Goal: Use online tool/utility: Use online tool/utility

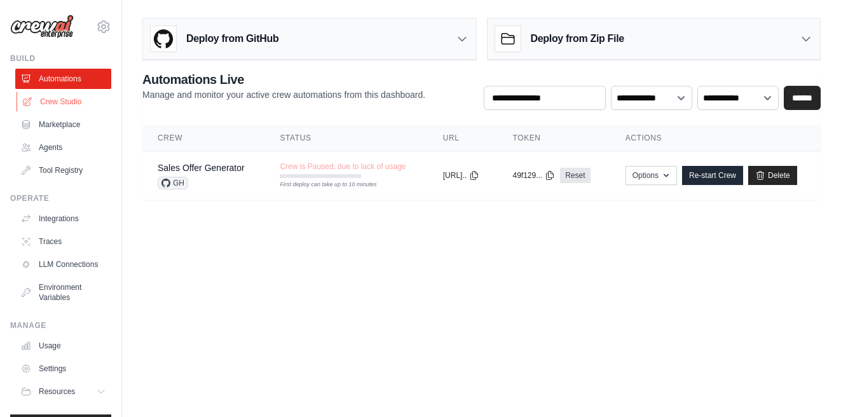
click at [57, 104] on link "Crew Studio" at bounding box center [65, 102] width 96 height 20
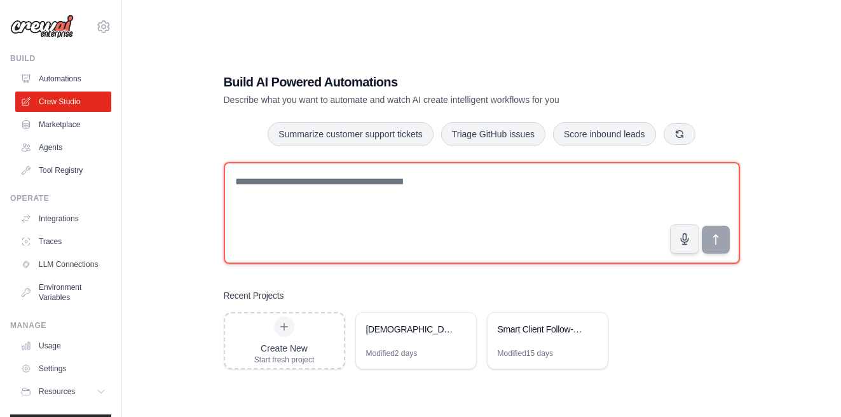
click at [265, 185] on textarea at bounding box center [482, 213] width 516 height 102
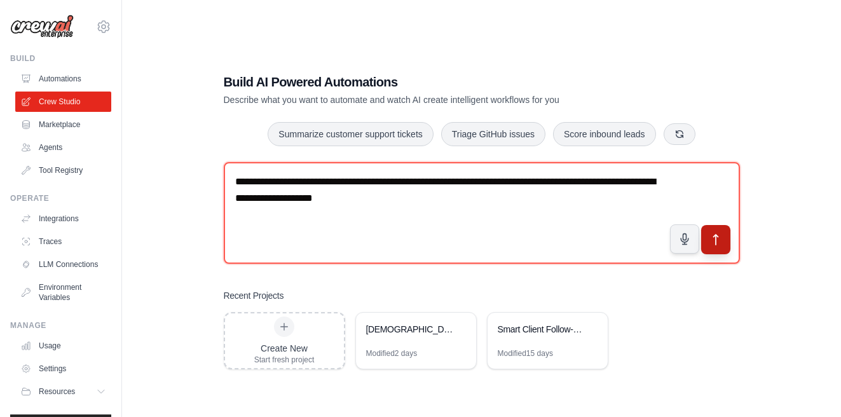
type textarea "**********"
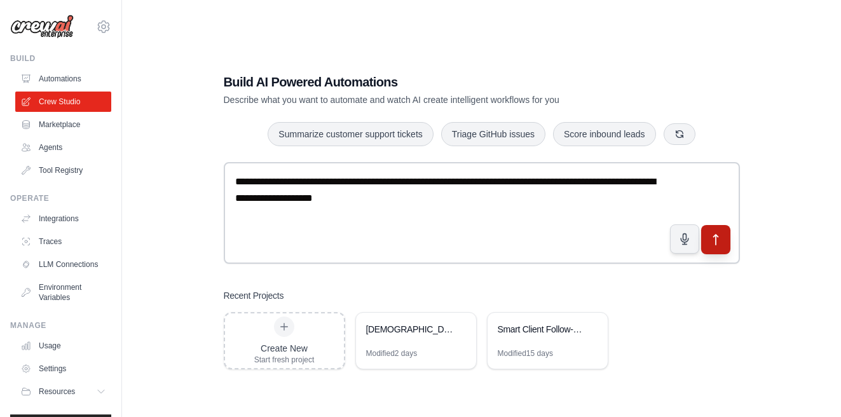
click at [718, 242] on icon "submit" at bounding box center [715, 239] width 13 height 13
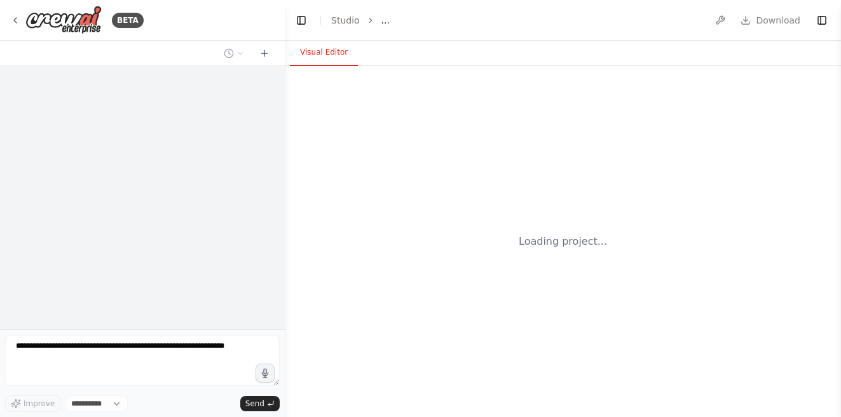
select select "****"
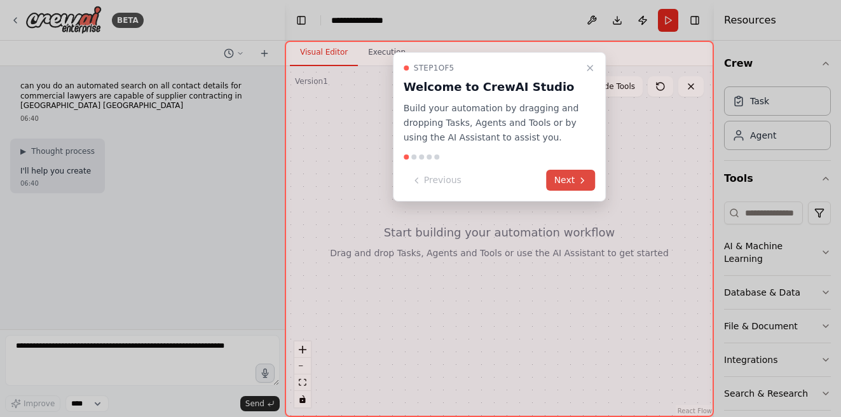
click at [561, 186] on button "Next" at bounding box center [571, 180] width 49 height 21
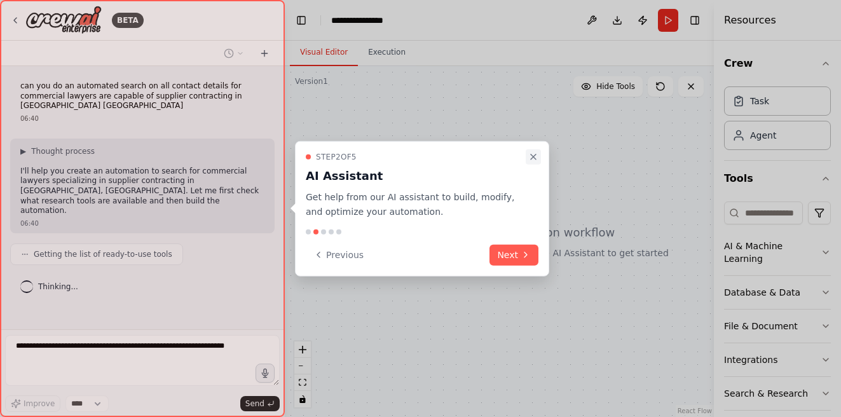
click at [530, 156] on icon "Close walkthrough" at bounding box center [533, 157] width 10 height 10
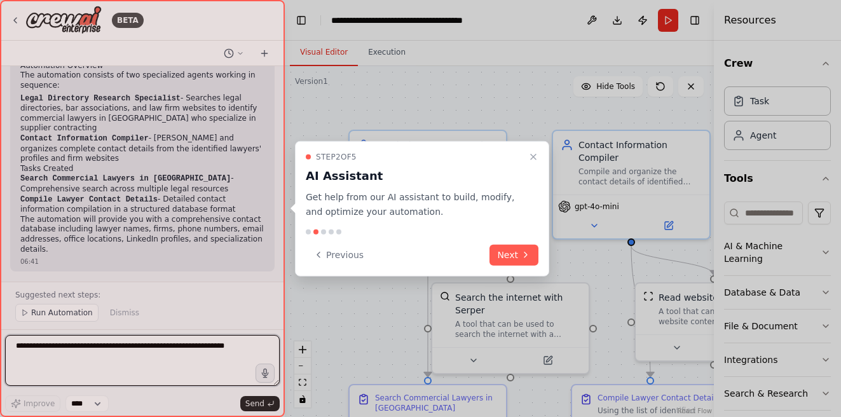
scroll to position [754, 0]
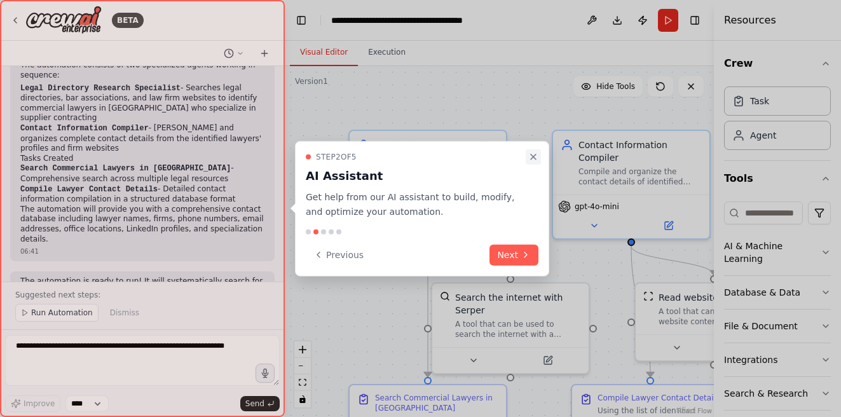
click at [535, 156] on icon "Close walkthrough" at bounding box center [533, 157] width 10 height 10
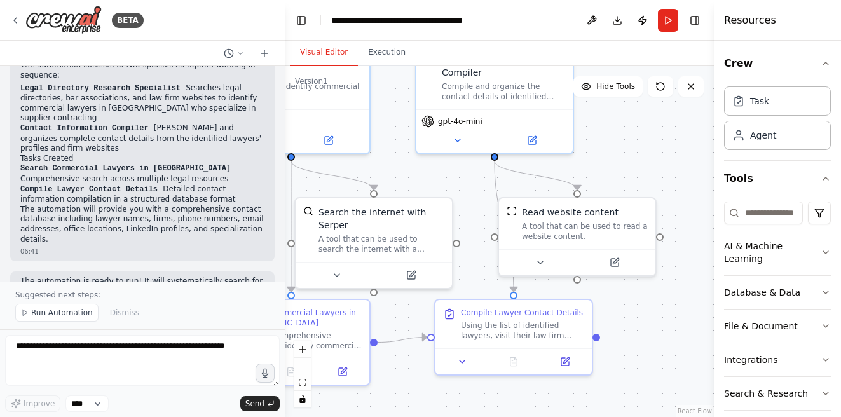
drag, startPoint x: 550, startPoint y: 251, endPoint x: 412, endPoint y: 158, distance: 166.3
click at [412, 158] on div ".deletable-edge-delete-btn { width: 20px; height: 20px; border: 0px solid #ffff…" at bounding box center [499, 241] width 429 height 351
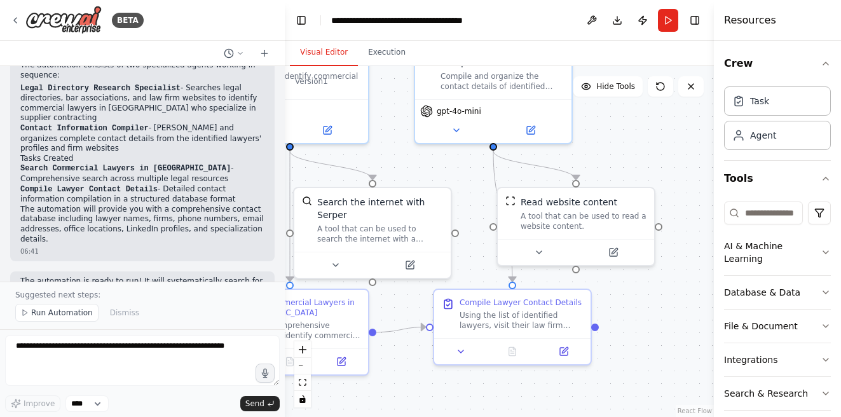
drag, startPoint x: 462, startPoint y: 219, endPoint x: 465, endPoint y: 170, distance: 49.1
click at [465, 170] on div ".deletable-edge-delete-btn { width: 20px; height: 20px; border: 0px solid #ffff…" at bounding box center [499, 241] width 429 height 351
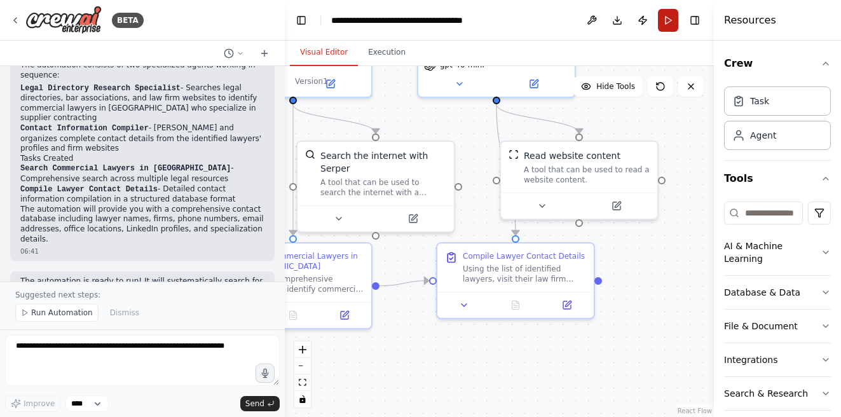
click at [665, 15] on button "Run" at bounding box center [668, 20] width 20 height 23
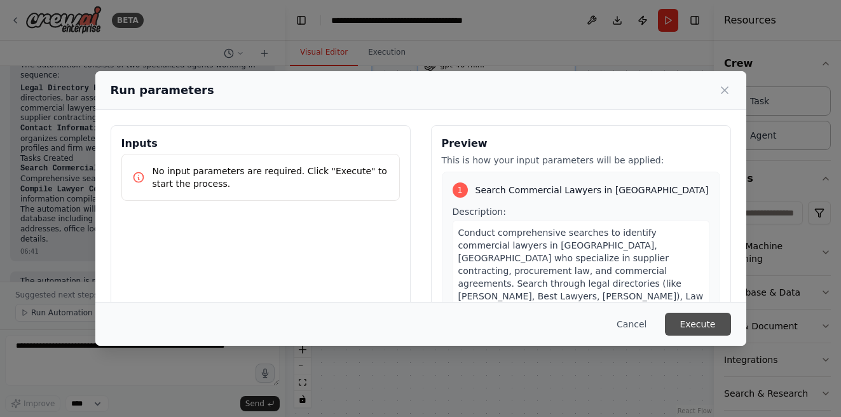
click at [694, 327] on button "Execute" at bounding box center [698, 324] width 66 height 23
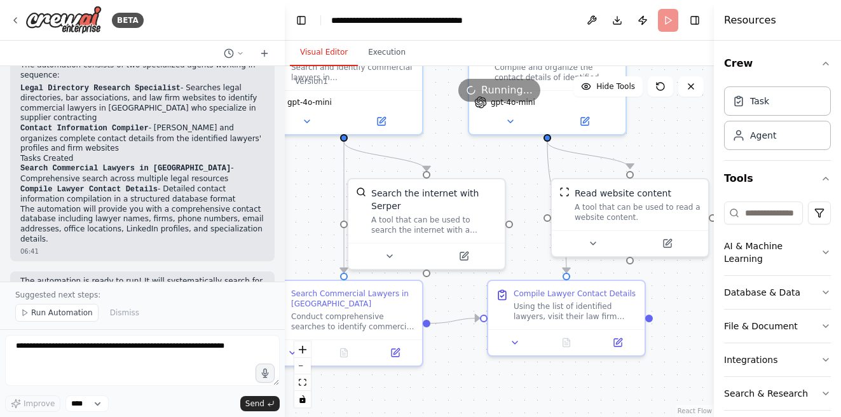
drag, startPoint x: 471, startPoint y: 216, endPoint x: 522, endPoint y: 254, distance: 63.2
click at [522, 254] on div ".deletable-edge-delete-btn { width: 20px; height: 20px; border: 0px solid #ffff…" at bounding box center [499, 241] width 429 height 351
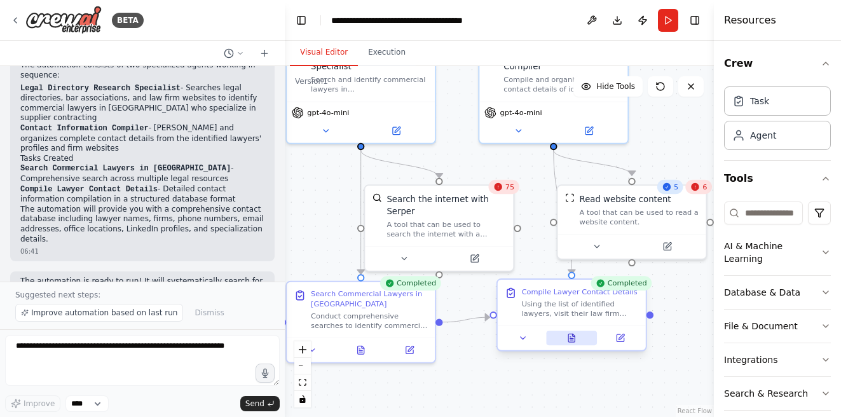
click at [572, 341] on icon at bounding box center [571, 338] width 6 height 8
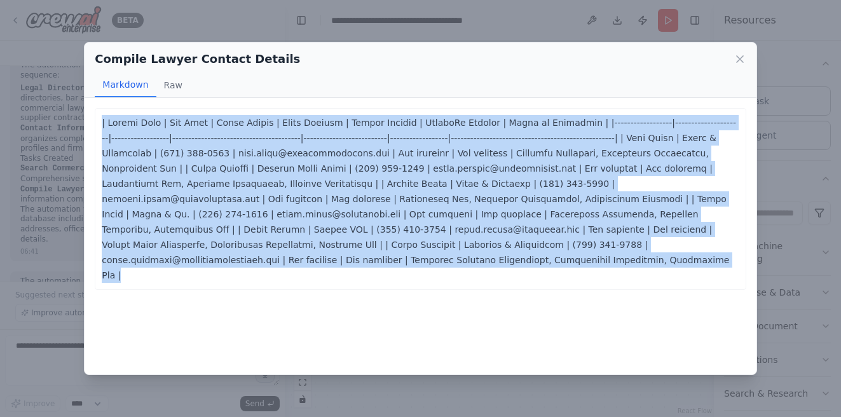
drag, startPoint x: 102, startPoint y: 121, endPoint x: 360, endPoint y: 282, distance: 303.3
click at [360, 282] on div "| Lawyer Name | Law Firm | Phone Number | Email Address | Office Address | Link…" at bounding box center [420, 236] width 671 height 277
copy p "| Lawyer Name | Law Firm | Phone Number | Email Address | Office Address | Link…"
click at [741, 62] on icon at bounding box center [740, 59] width 13 height 13
